Goal: Information Seeking & Learning: Check status

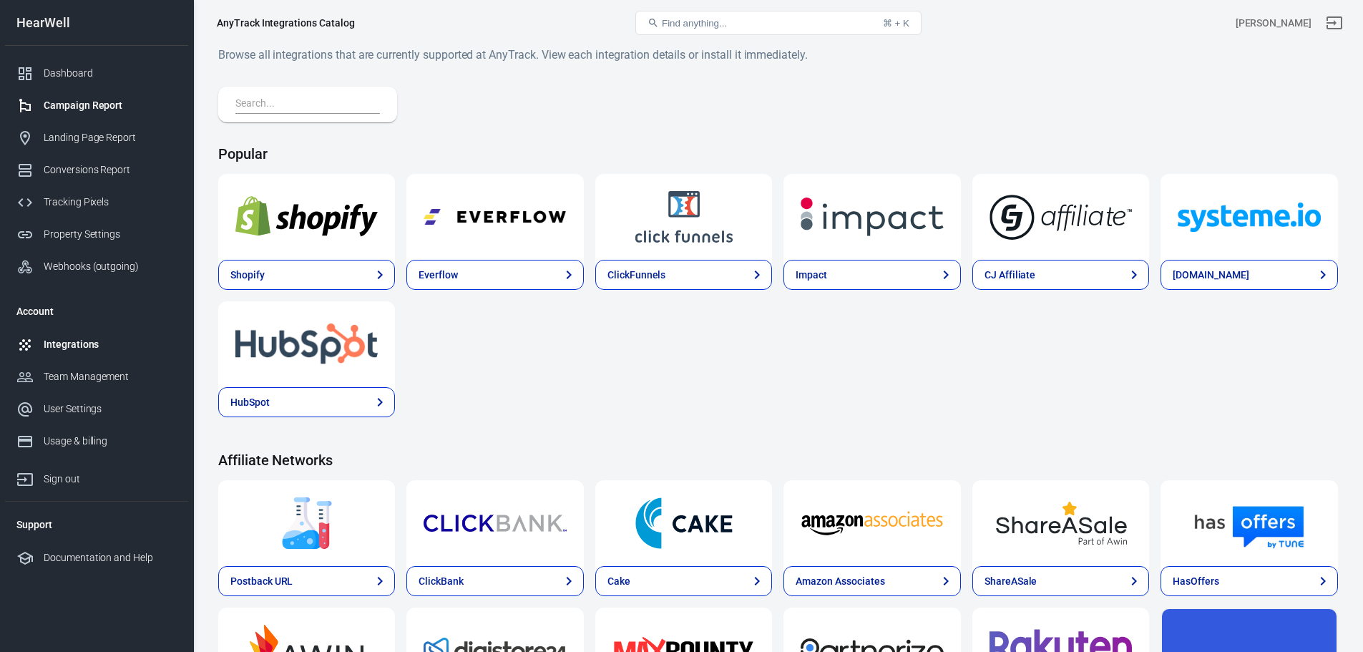
click at [92, 105] on div "Campaign Report" at bounding box center [110, 105] width 133 height 15
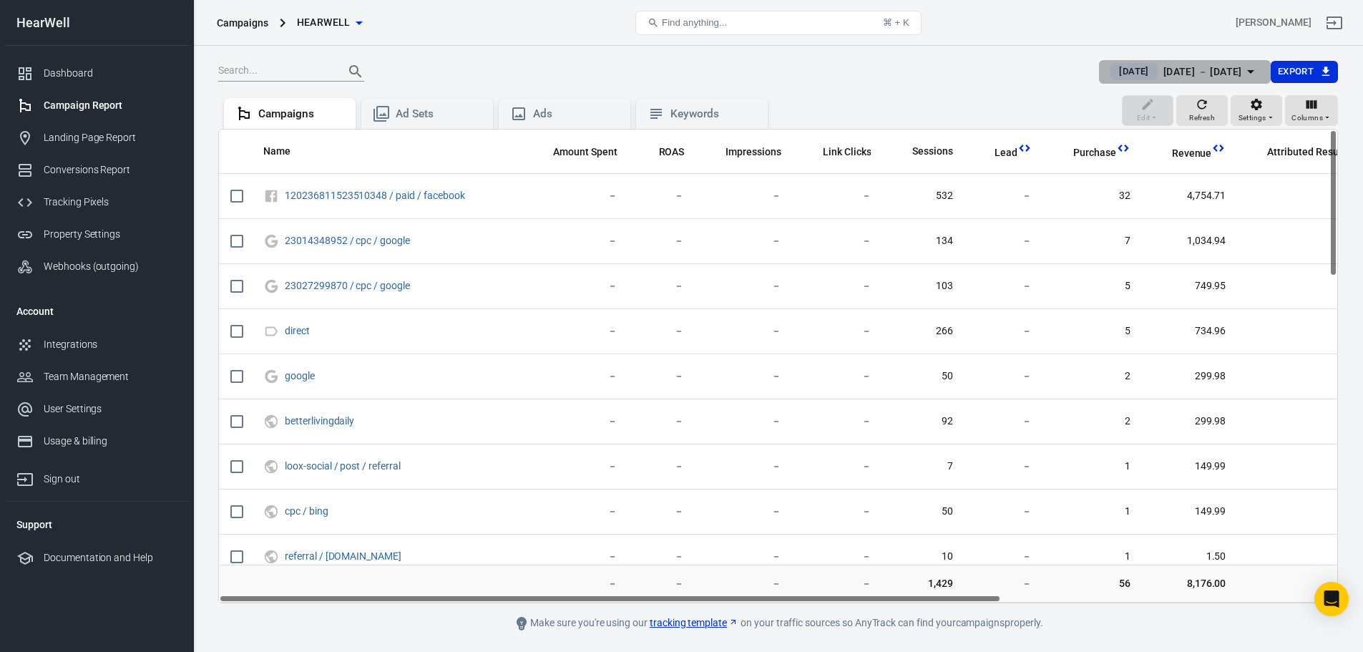
click at [1239, 69] on div "[DATE] － [DATE]" at bounding box center [1202, 72] width 79 height 18
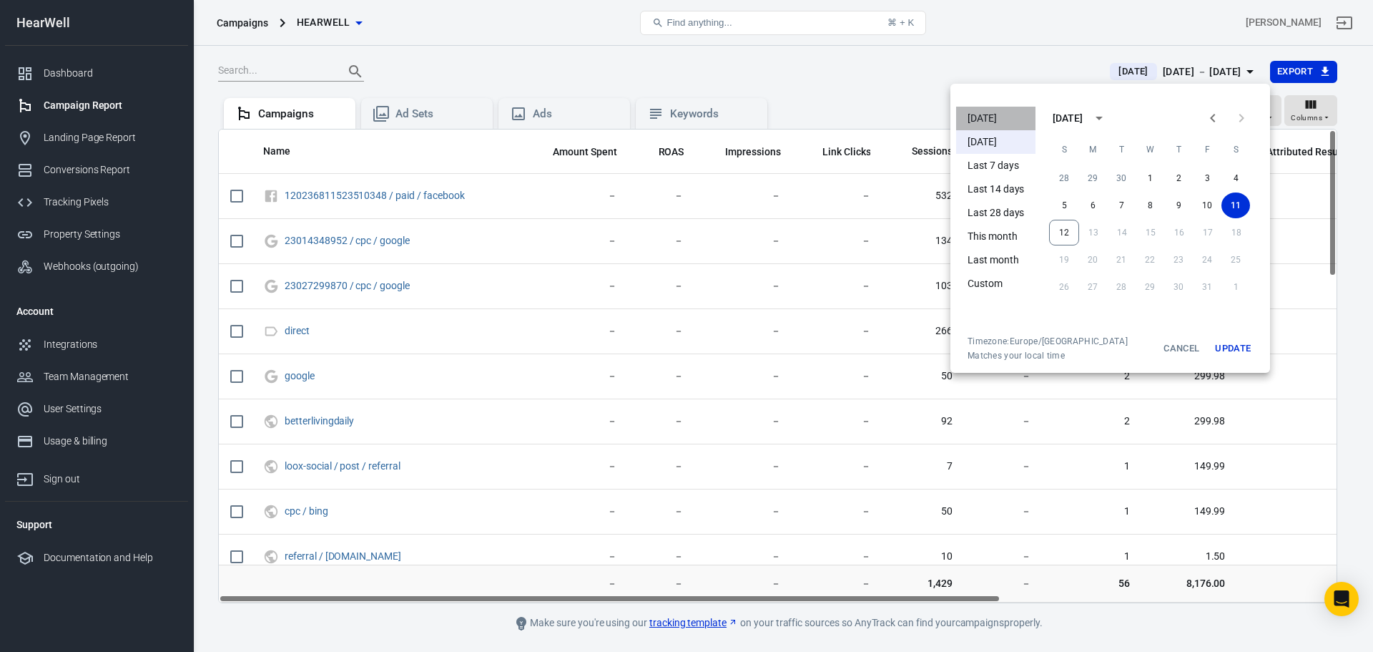
click at [980, 117] on li "[DATE]" at bounding box center [995, 119] width 79 height 24
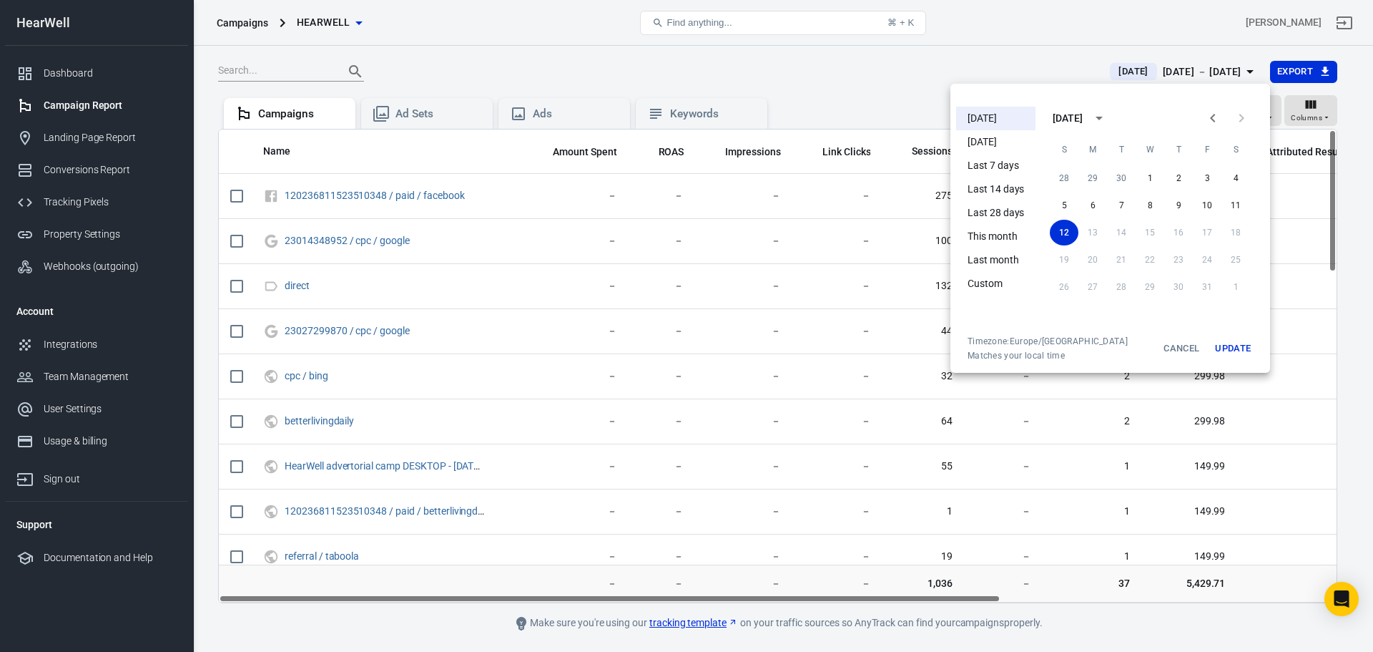
click at [826, 89] on div at bounding box center [686, 326] width 1373 height 652
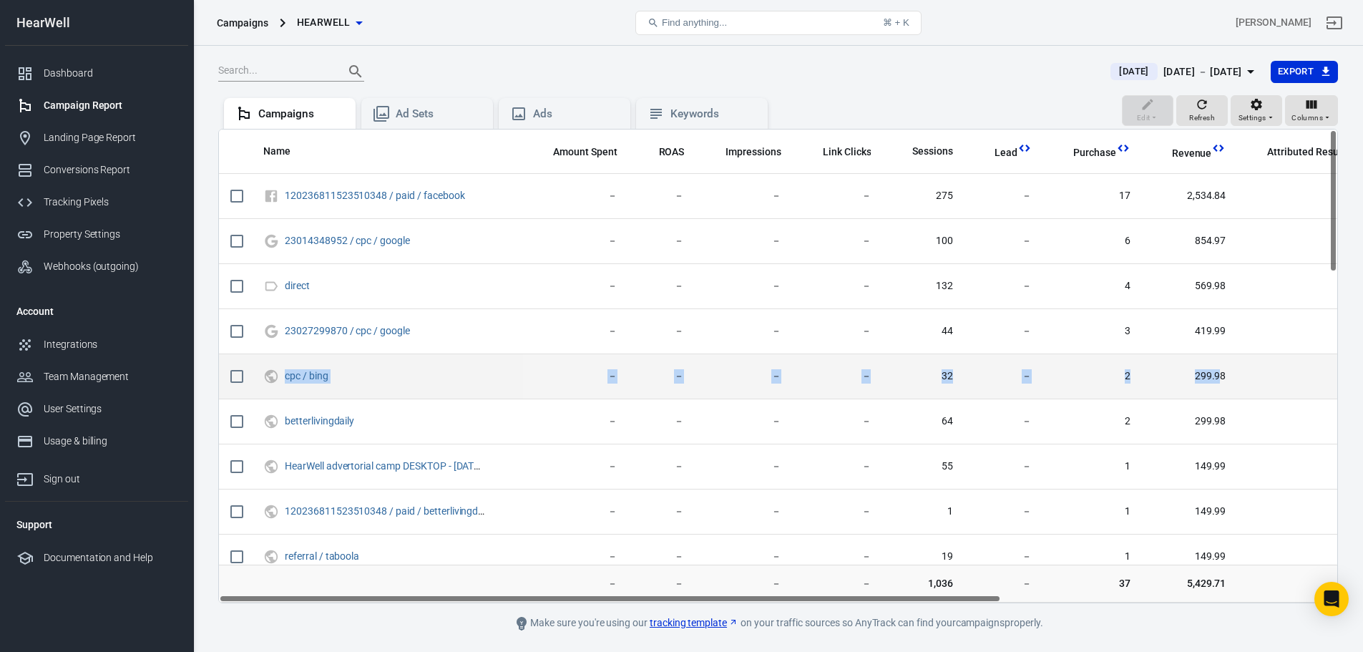
drag, startPoint x: 1220, startPoint y: 383, endPoint x: 227, endPoint y: 374, distance: 992.1
click at [227, 374] on tr "cpc / bing － － － － 32 － 2 299.98 － － － － 7" at bounding box center [1024, 376] width 1610 height 45
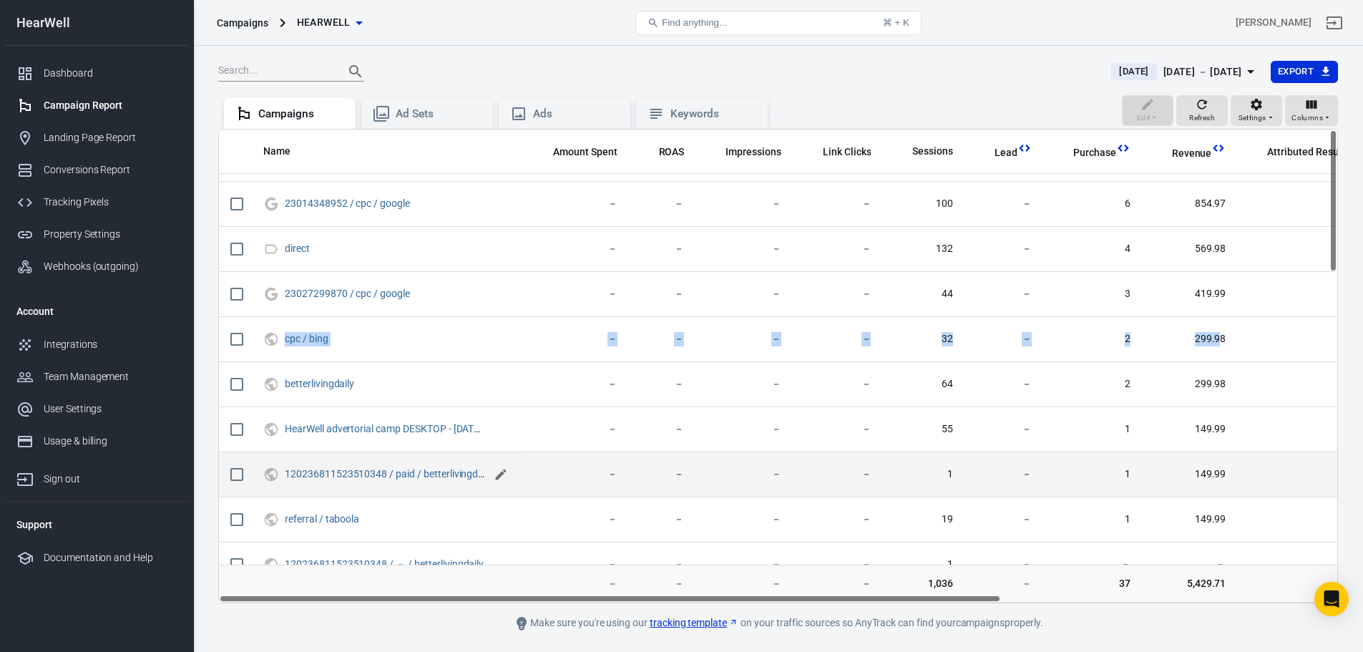
scroll to position [72, 0]
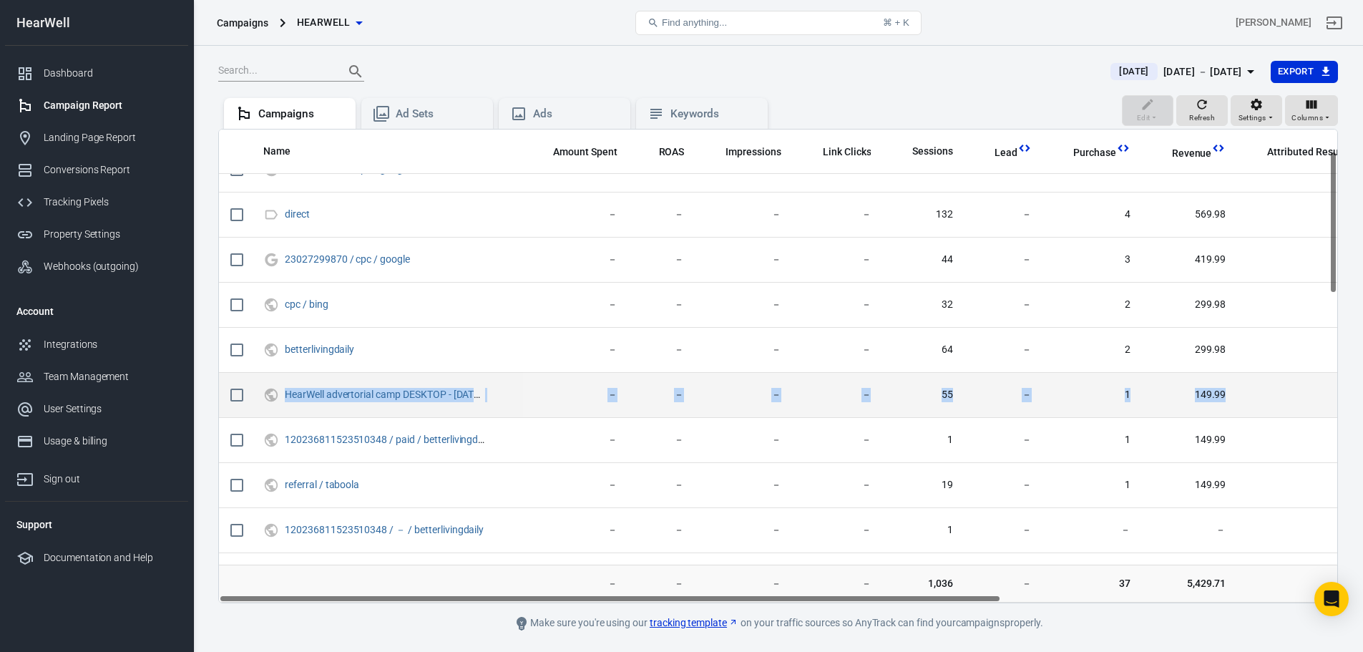
drag, startPoint x: 1269, startPoint y: 401, endPoint x: 263, endPoint y: 401, distance: 1005.6
click at [263, 401] on tr "HearWell advertorial camp DESKTOP - [DATE] / cpc / taboola － － － － 55 － 1 149.9…" at bounding box center [1024, 395] width 1610 height 45
click at [1264, 387] on td "－" at bounding box center [1299, 395] width 124 height 45
drag, startPoint x: 1267, startPoint y: 394, endPoint x: 275, endPoint y: 392, distance: 991.3
click at [275, 392] on tr "HearWell advertorial camp DESKTOP - [DATE] / cpc / taboola － － － － 55 － 1 149.9…" at bounding box center [1024, 395] width 1610 height 45
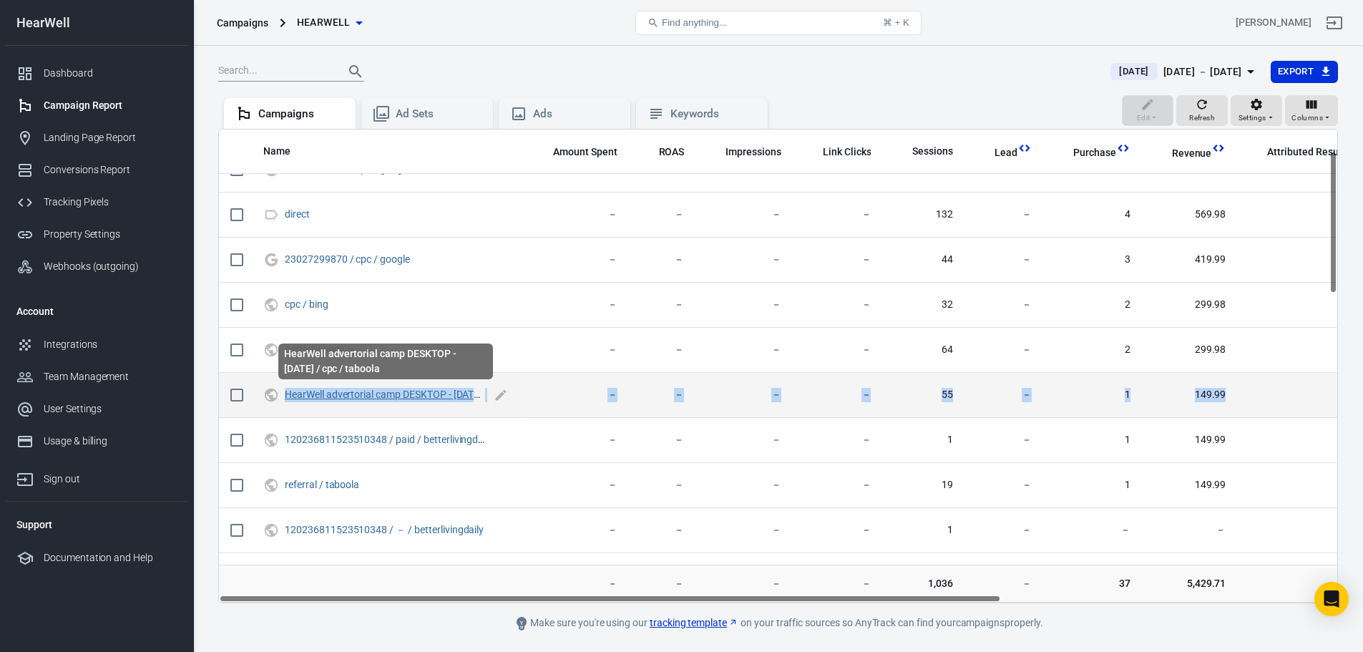
scroll to position [0, 0]
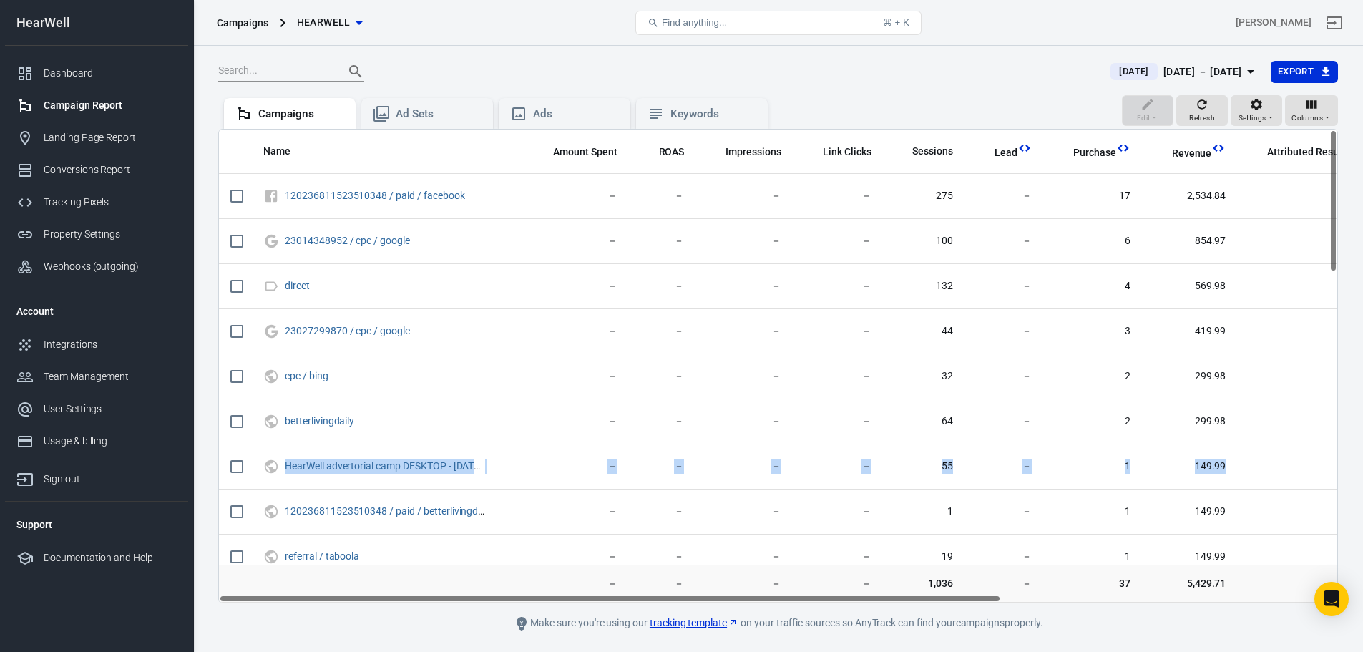
click at [1205, 70] on div "[DATE] － [DATE]" at bounding box center [1202, 72] width 79 height 18
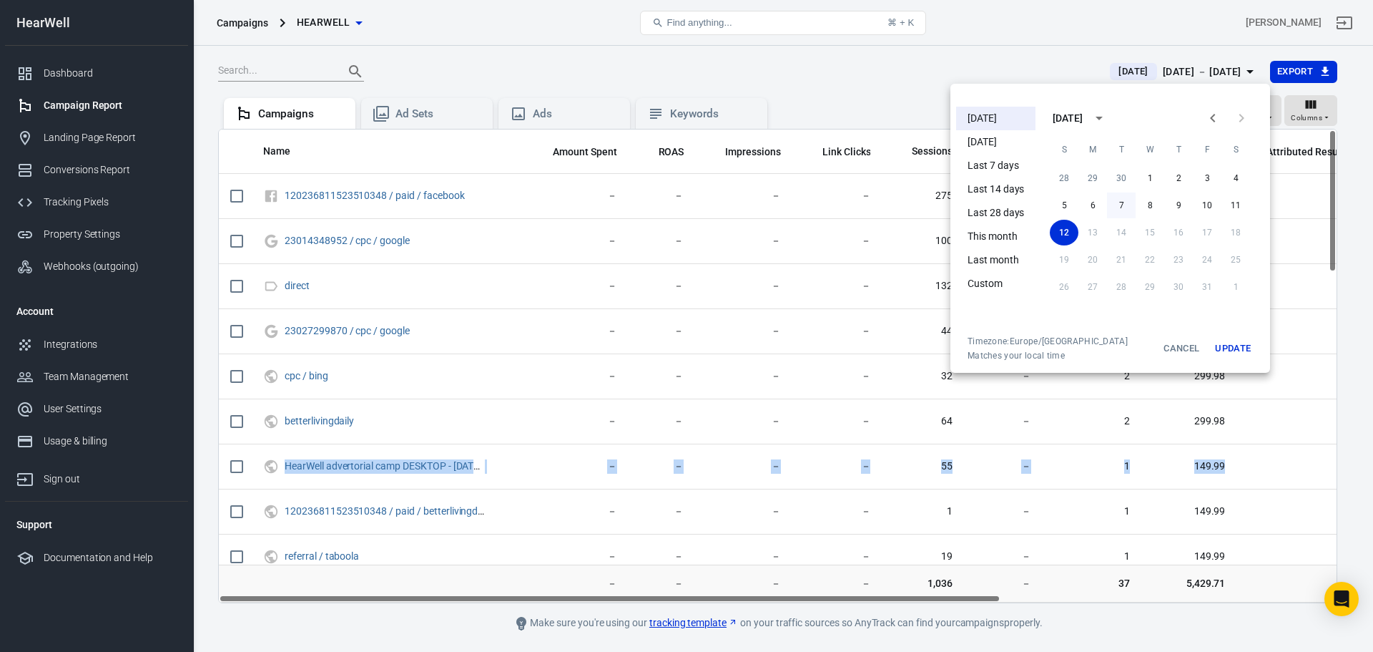
click at [1110, 202] on button "7" at bounding box center [1121, 205] width 29 height 26
click at [1068, 232] on button "12" at bounding box center [1064, 233] width 30 height 26
click at [1249, 358] on button "Update" at bounding box center [1233, 348] width 46 height 26
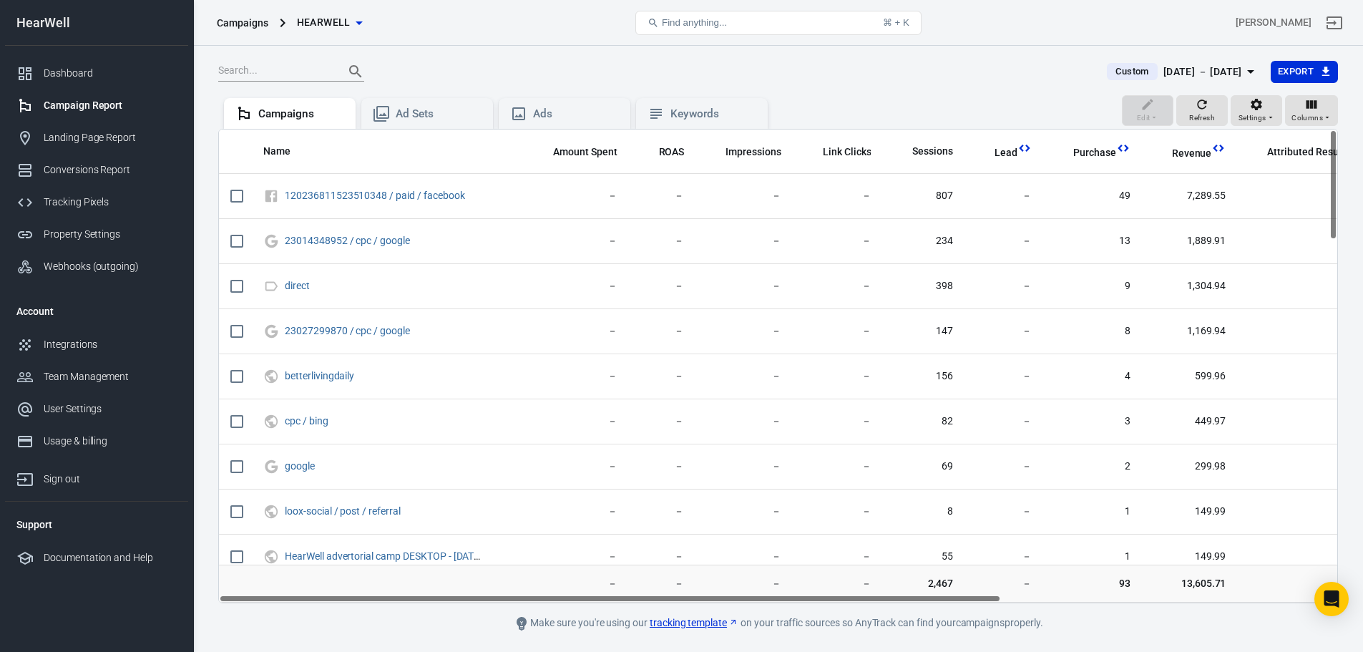
click at [1229, 64] on div "[DATE] － [DATE]" at bounding box center [1202, 72] width 79 height 18
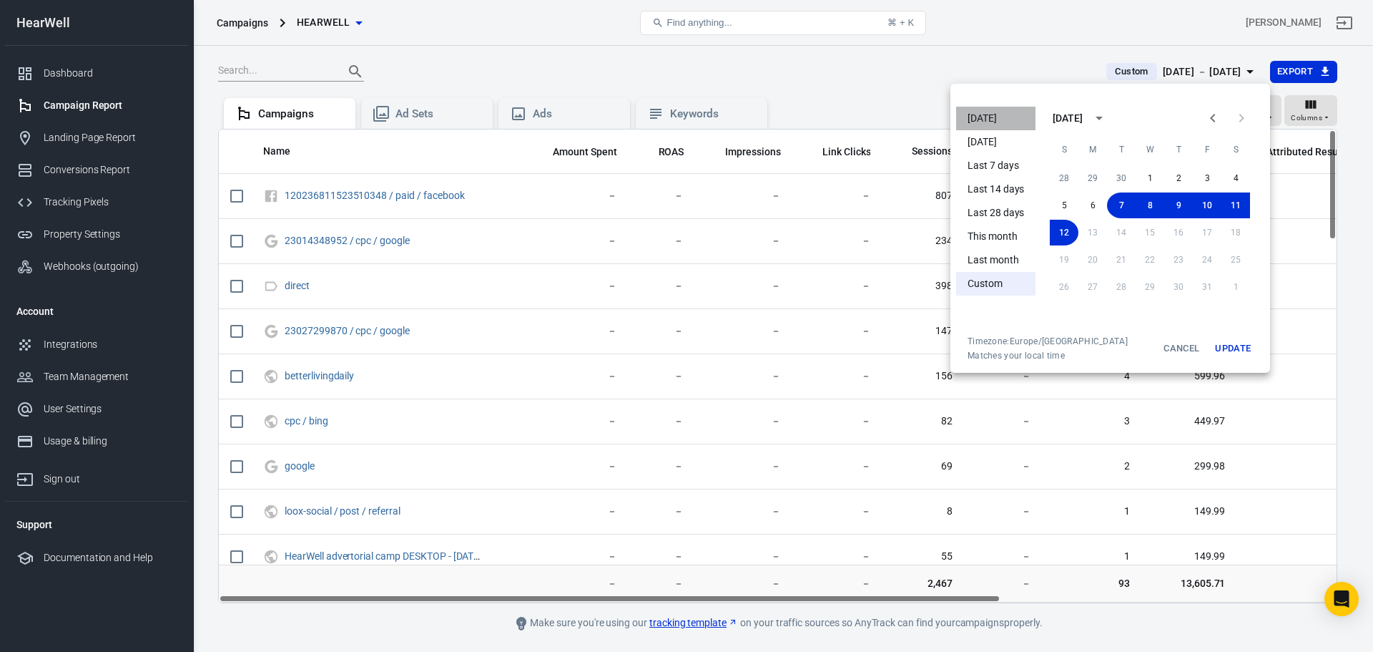
click at [998, 114] on li "[DATE]" at bounding box center [995, 119] width 79 height 24
